Goal: Information Seeking & Learning: Learn about a topic

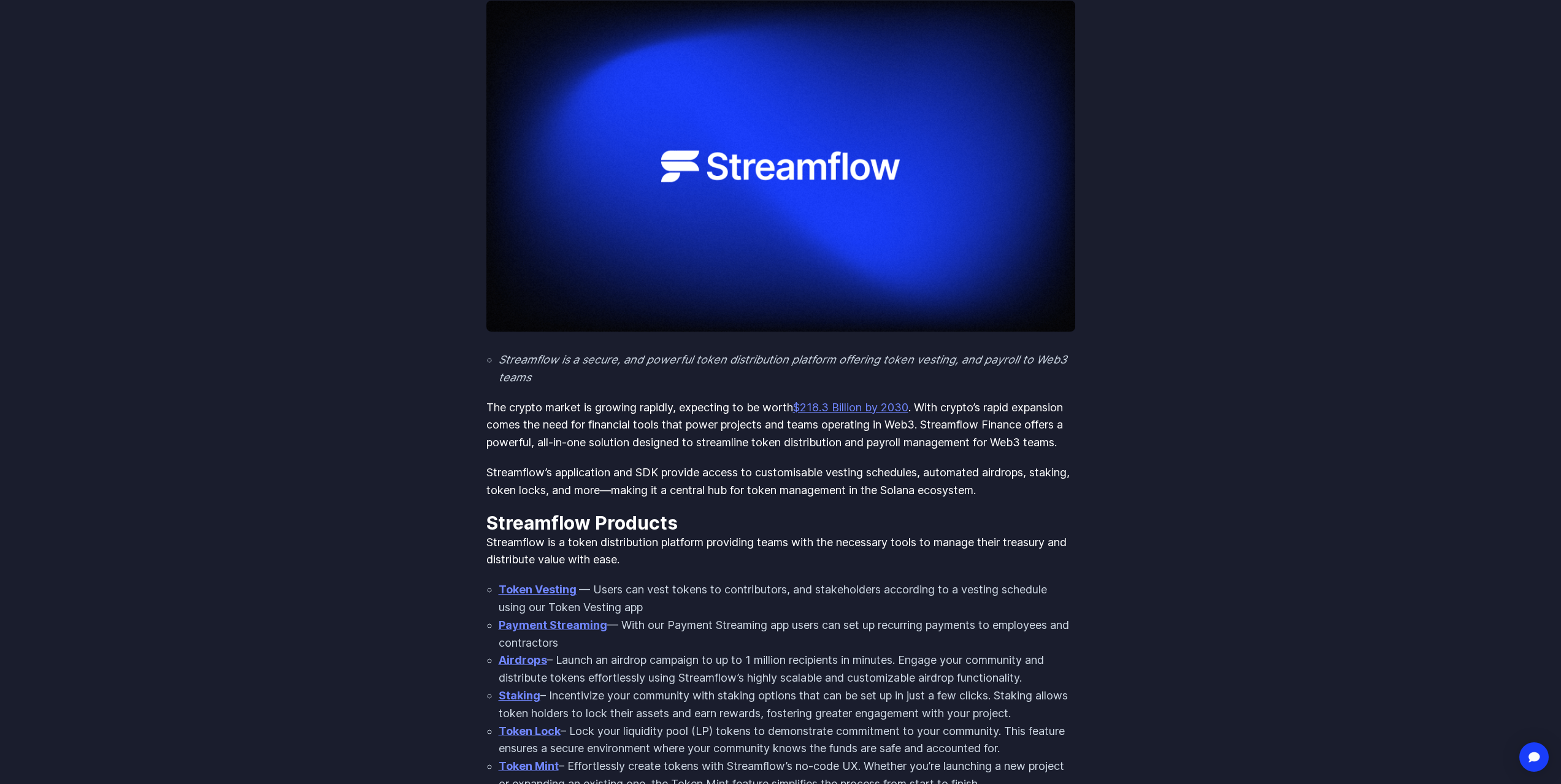
scroll to position [245, 0]
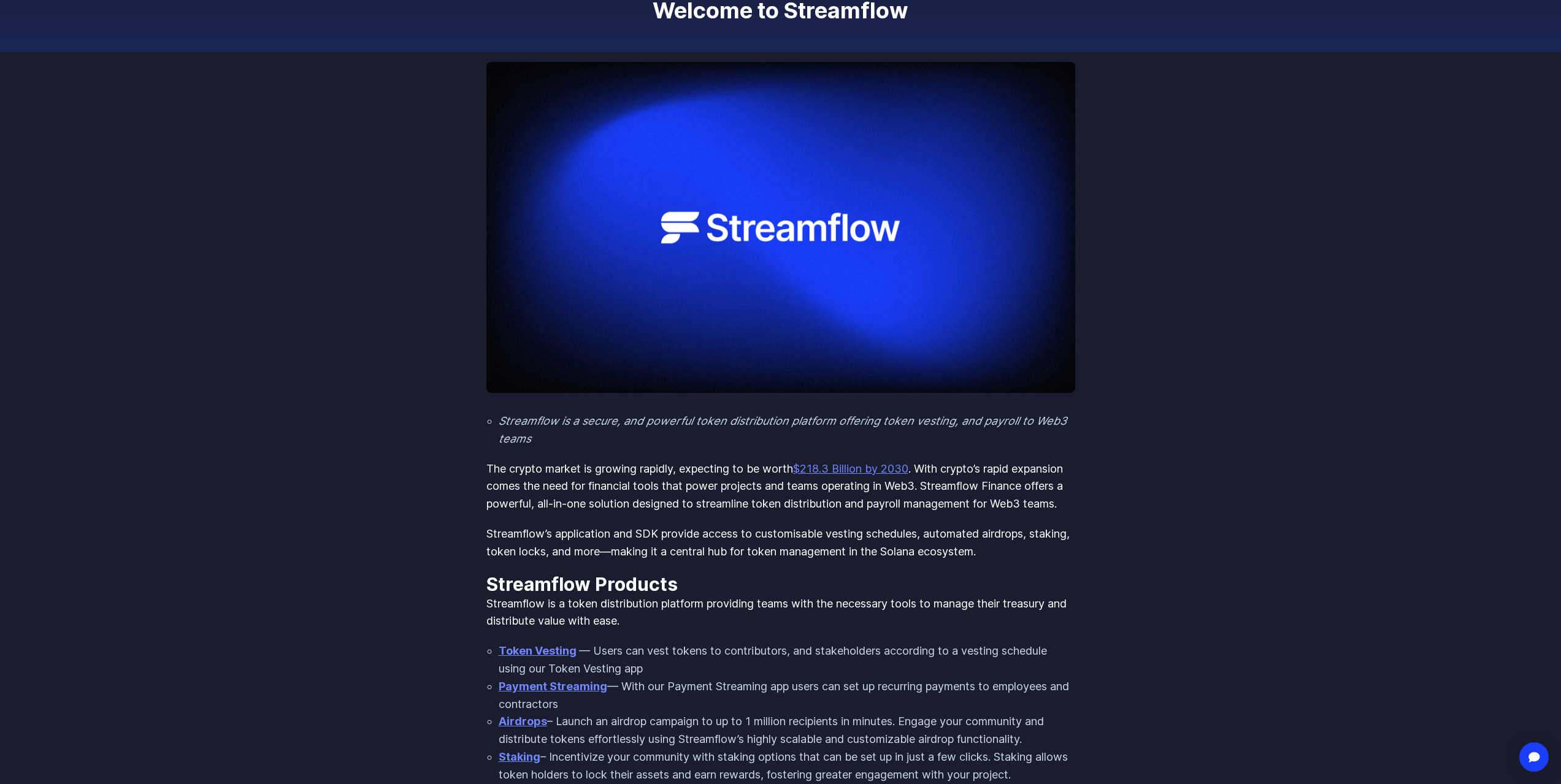
scroll to position [184, 0]
